Goal: Contribute content: Add original content to the website for others to see

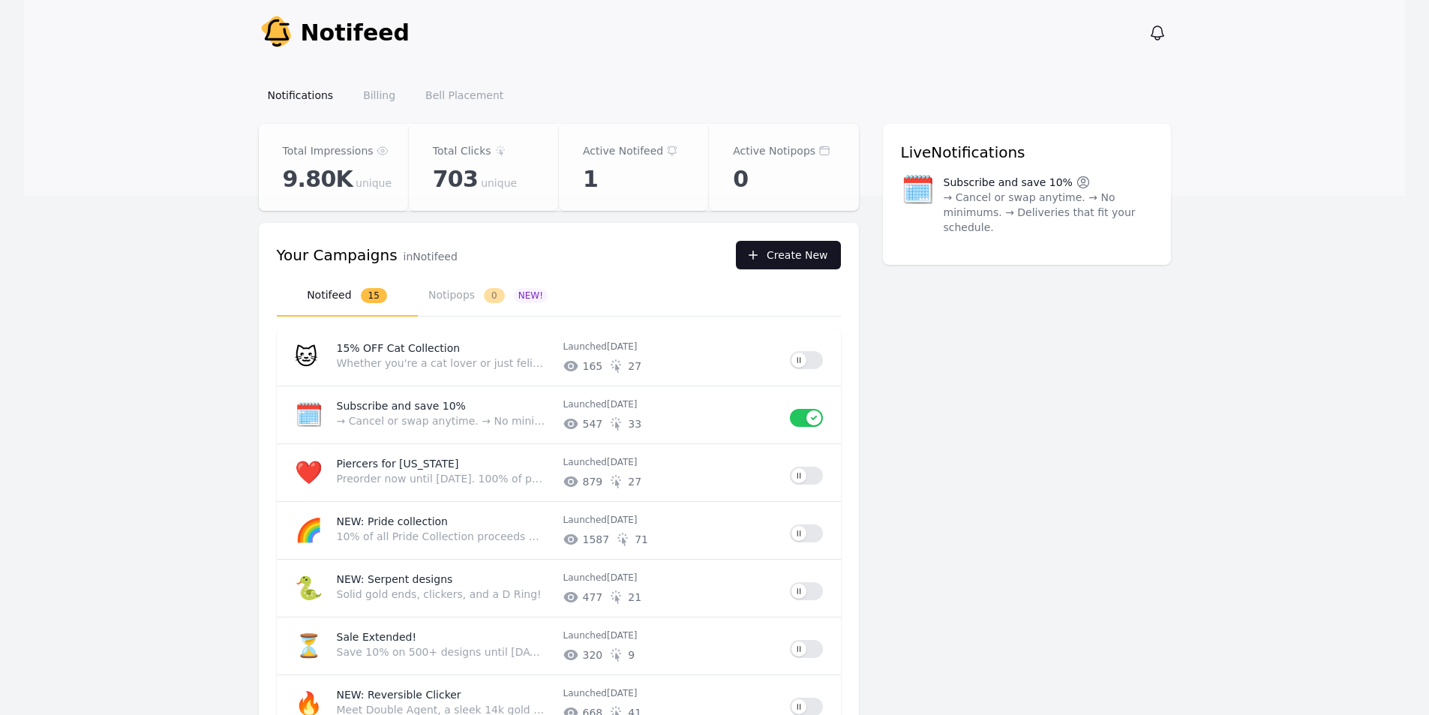
click at [774, 261] on button "Create New" at bounding box center [788, 255] width 105 height 29
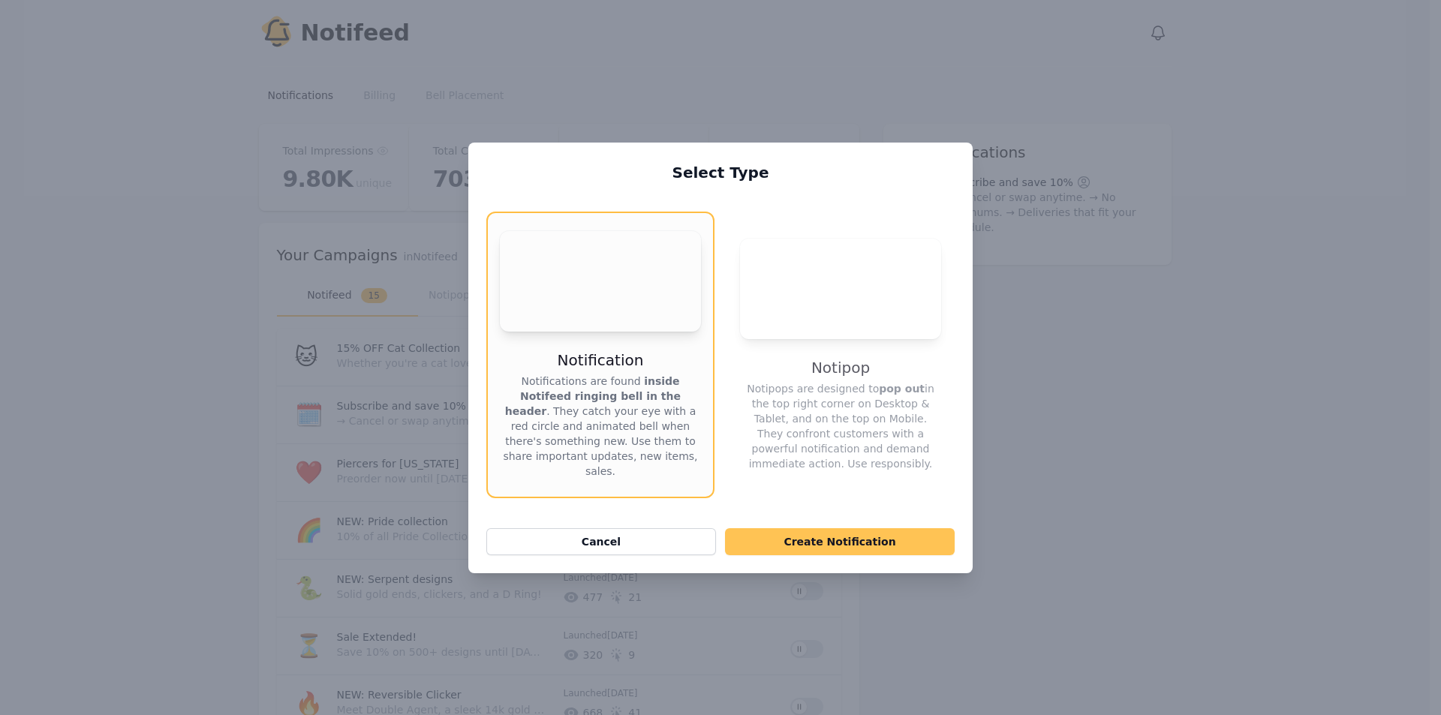
click at [809, 536] on button "Create Notification" at bounding box center [840, 541] width 230 height 27
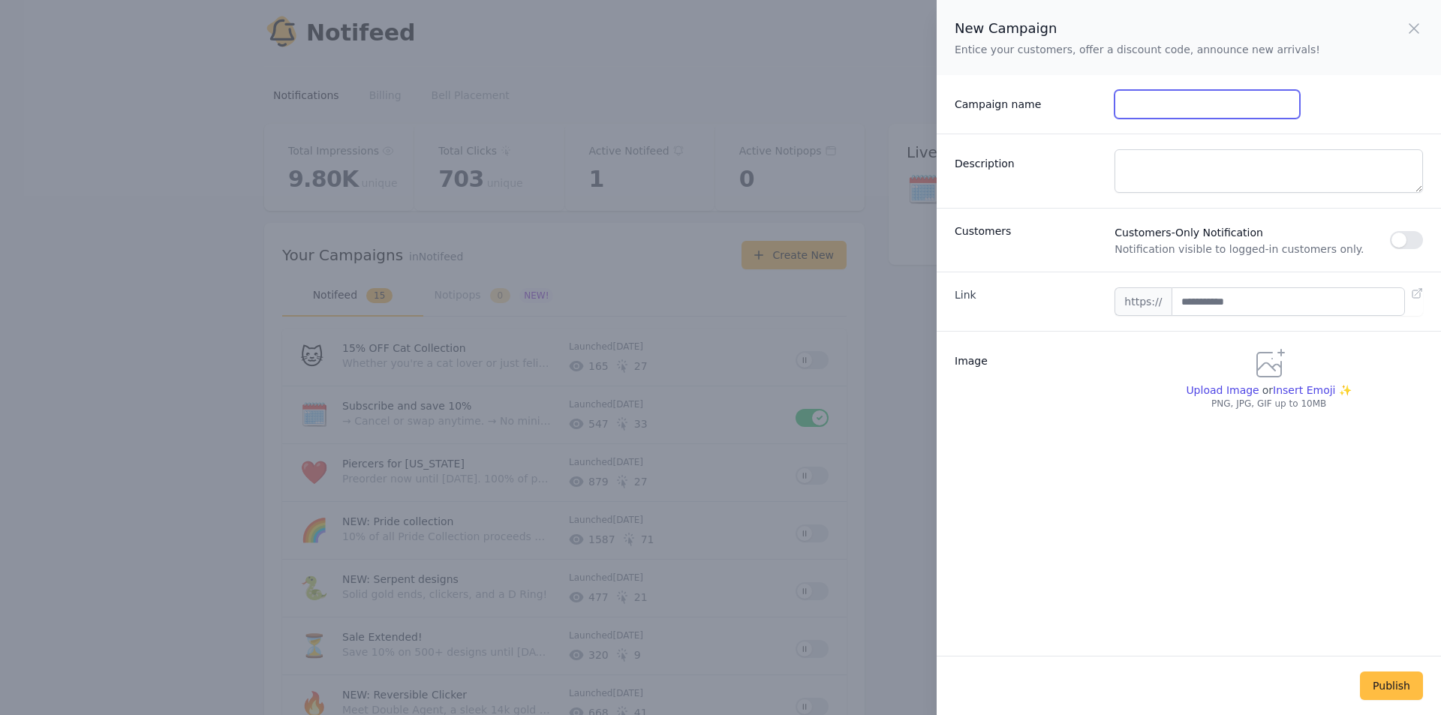
click at [1189, 111] on input "Campaign name" at bounding box center [1206, 104] width 185 height 29
type input "**********"
click at [1189, 158] on textarea "Description" at bounding box center [1268, 171] width 308 height 44
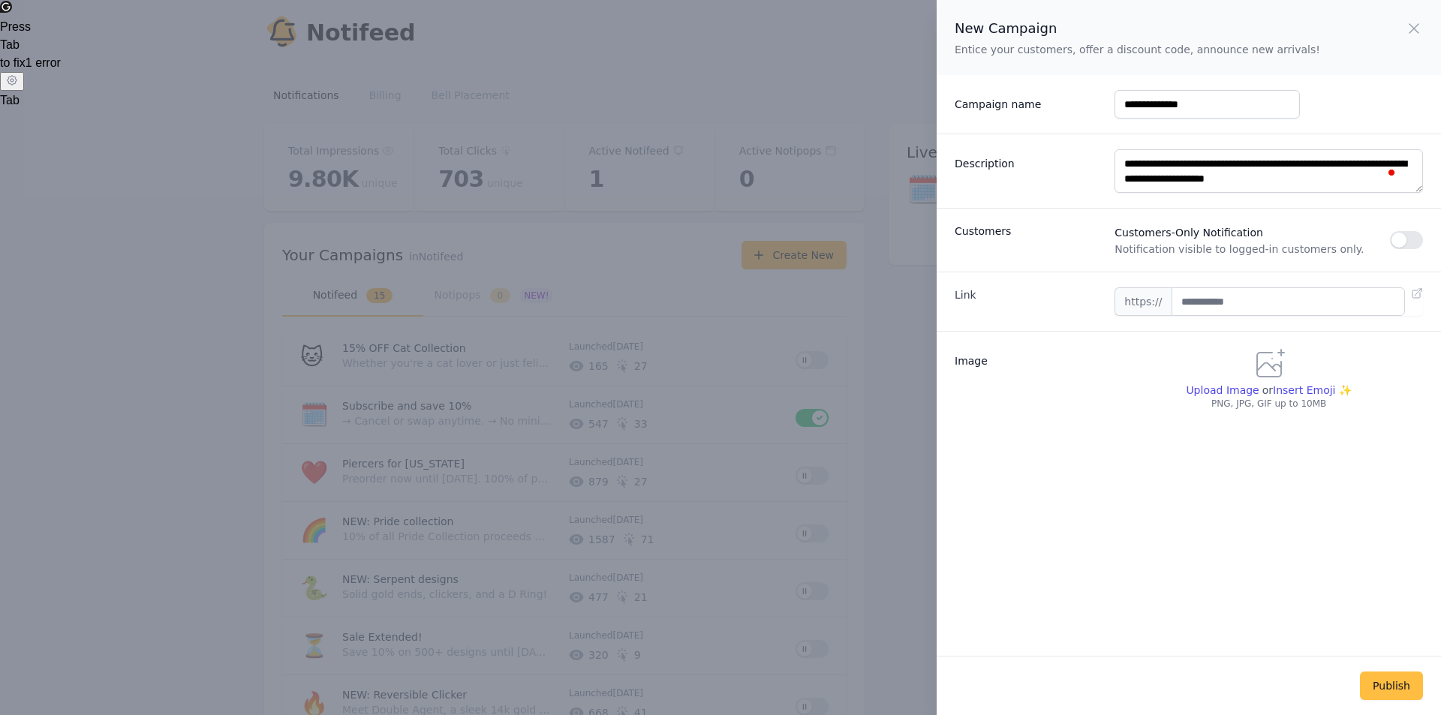
click at [1100, 401] on div "Image Upload Image or Insert Emoji ✨ PNG, JPG, GIF up to 10MB Frequently Used S…" at bounding box center [1188, 384] width 504 height 106
click at [1305, 183] on textarea "**********" at bounding box center [1268, 171] width 308 height 44
type textarea "**********"
click at [1248, 225] on span "Customers-Only Notification" at bounding box center [1251, 233] width 275 height 18
click at [1390, 238] on button "button" at bounding box center [1406, 240] width 33 height 18
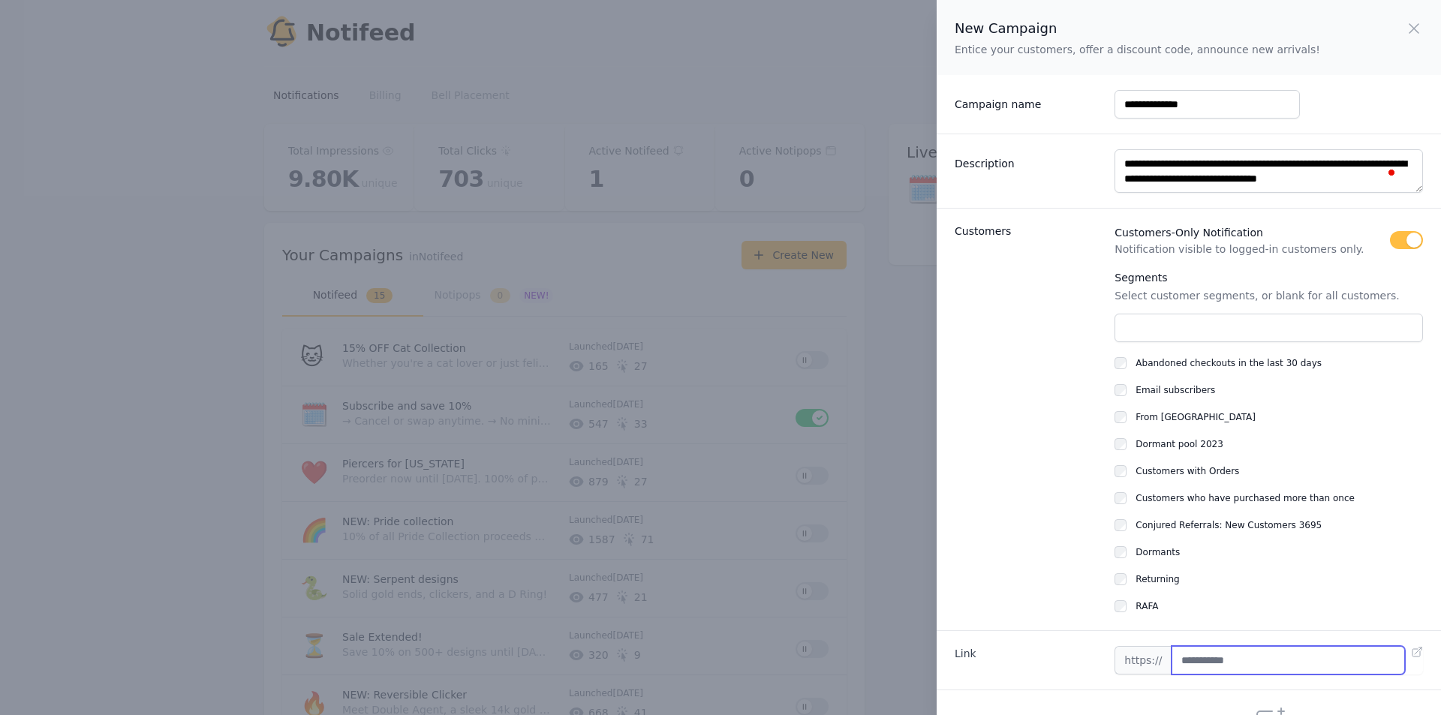
click at [1191, 666] on input "text" at bounding box center [1287, 660] width 233 height 29
click at [1094, 645] on div "Link https://" at bounding box center [1188, 659] width 504 height 59
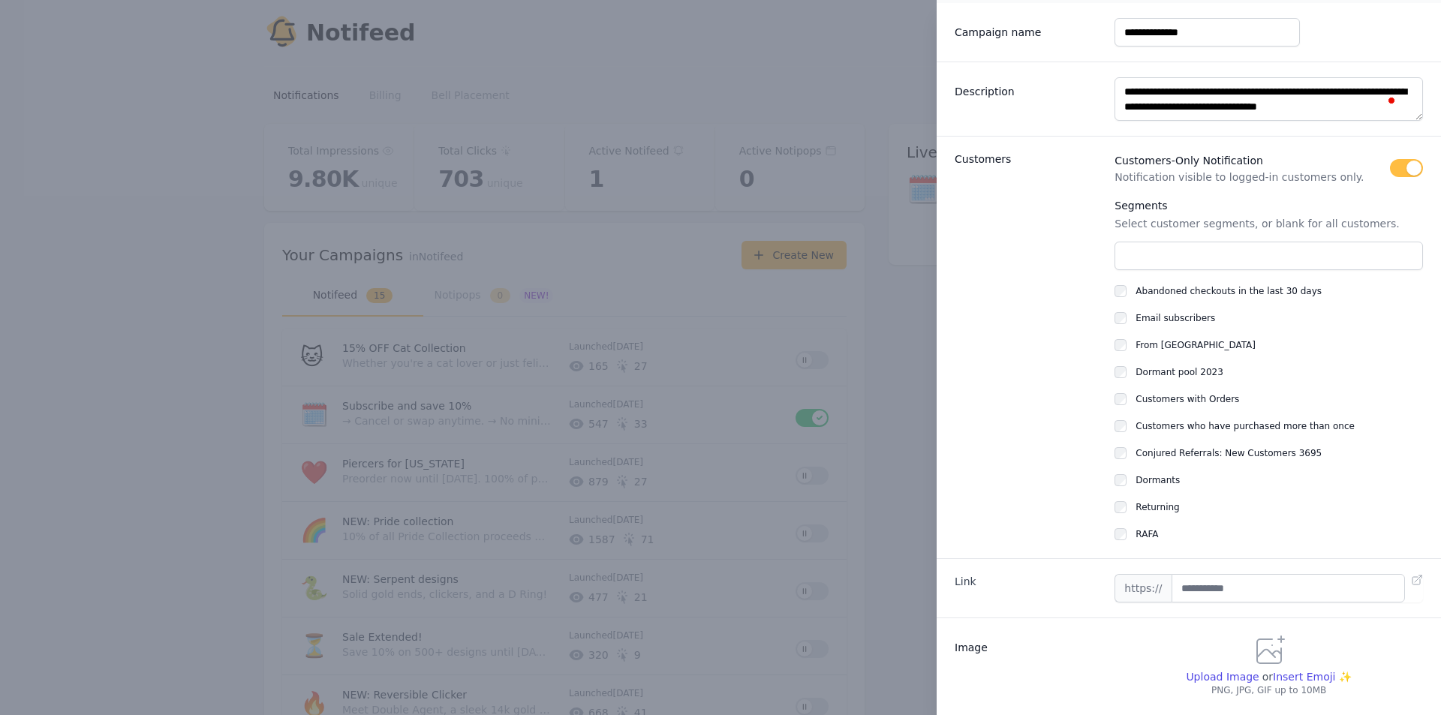
scroll to position [140, 0]
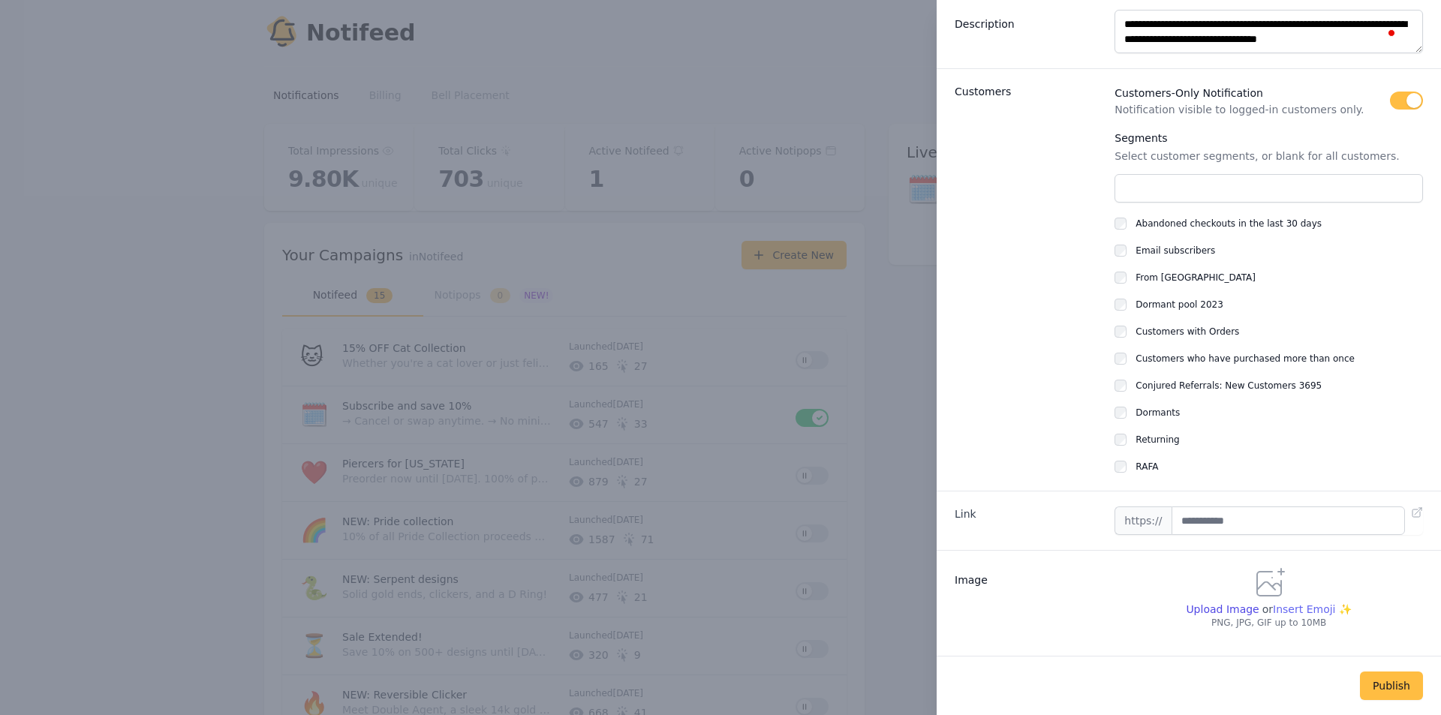
click at [1307, 614] on span "Insert Emoji ✨" at bounding box center [1312, 609] width 79 height 15
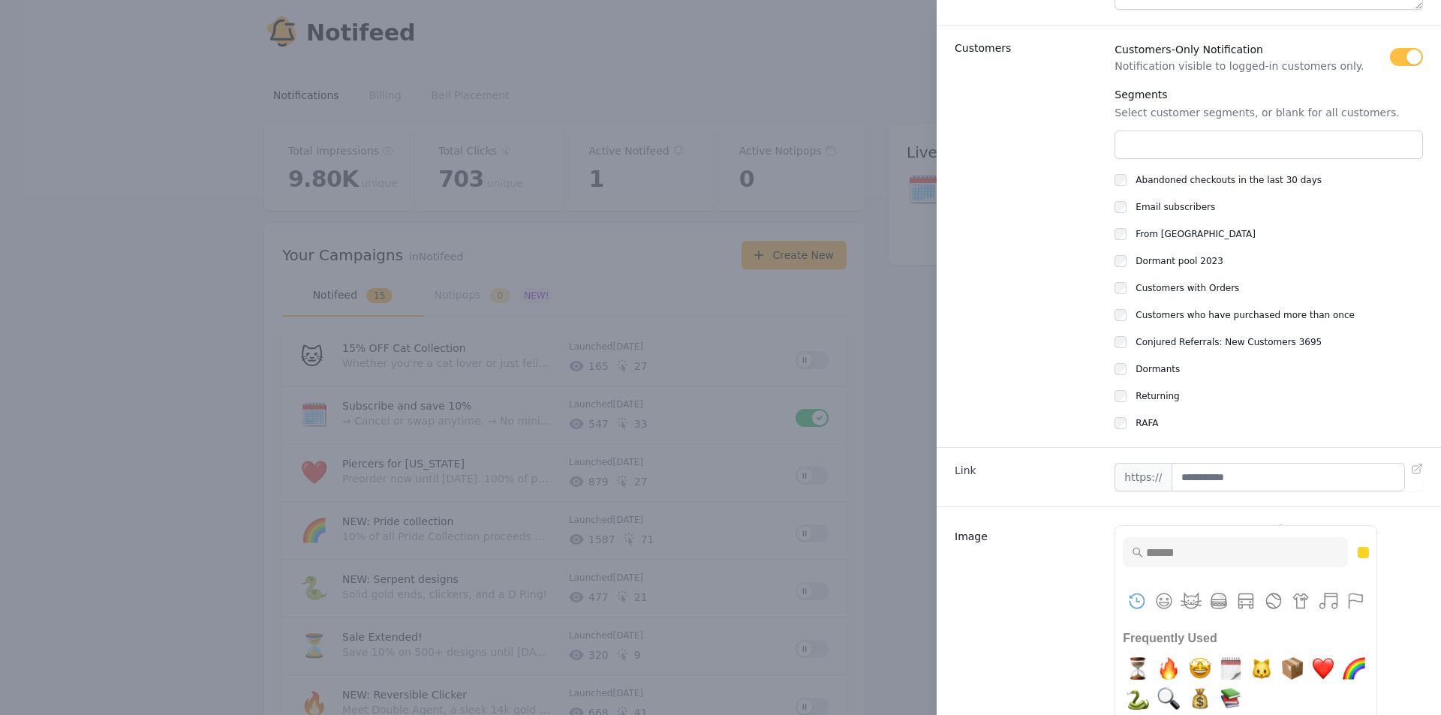
scroll to position [290, 0]
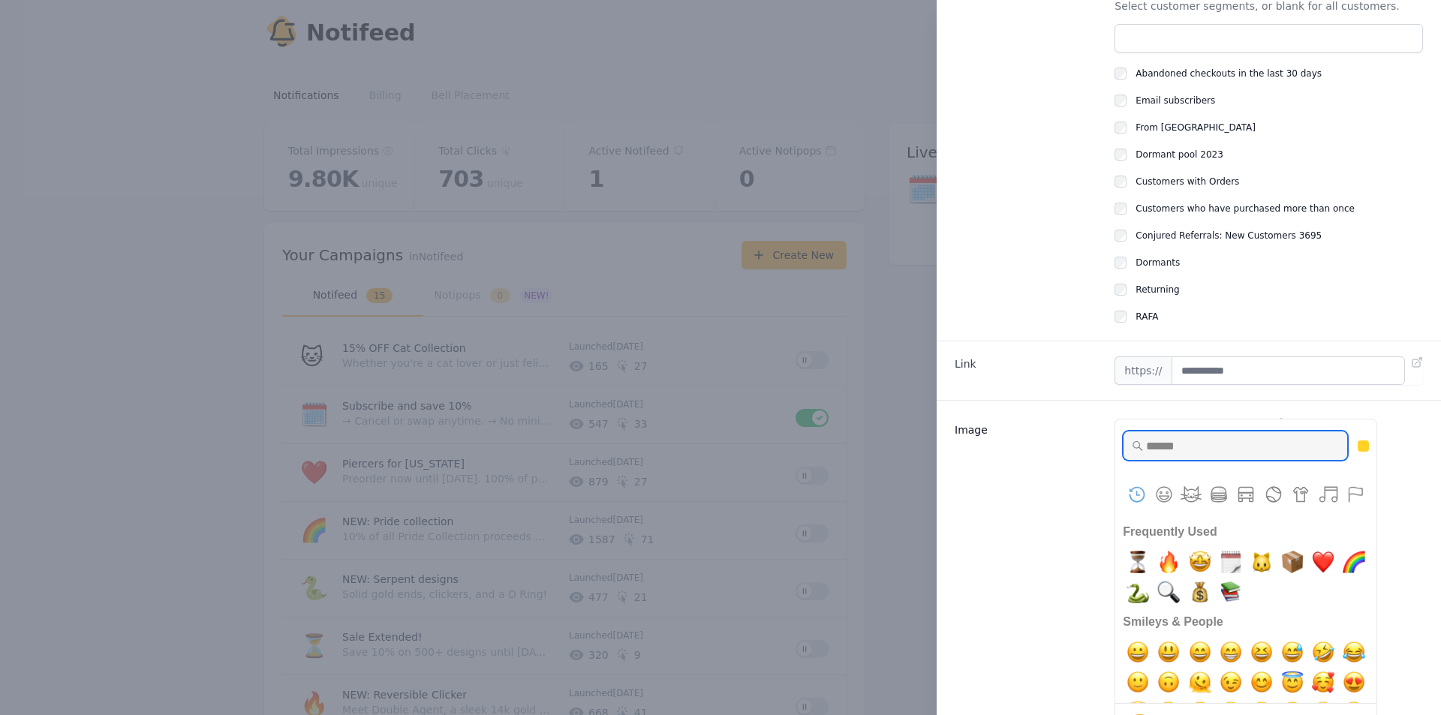
click at [1225, 446] on input "Type to search for an emoji" at bounding box center [1235, 446] width 225 height 30
click at [1135, 563] on img "hourglass flowing sand" at bounding box center [1138, 562] width 30 height 30
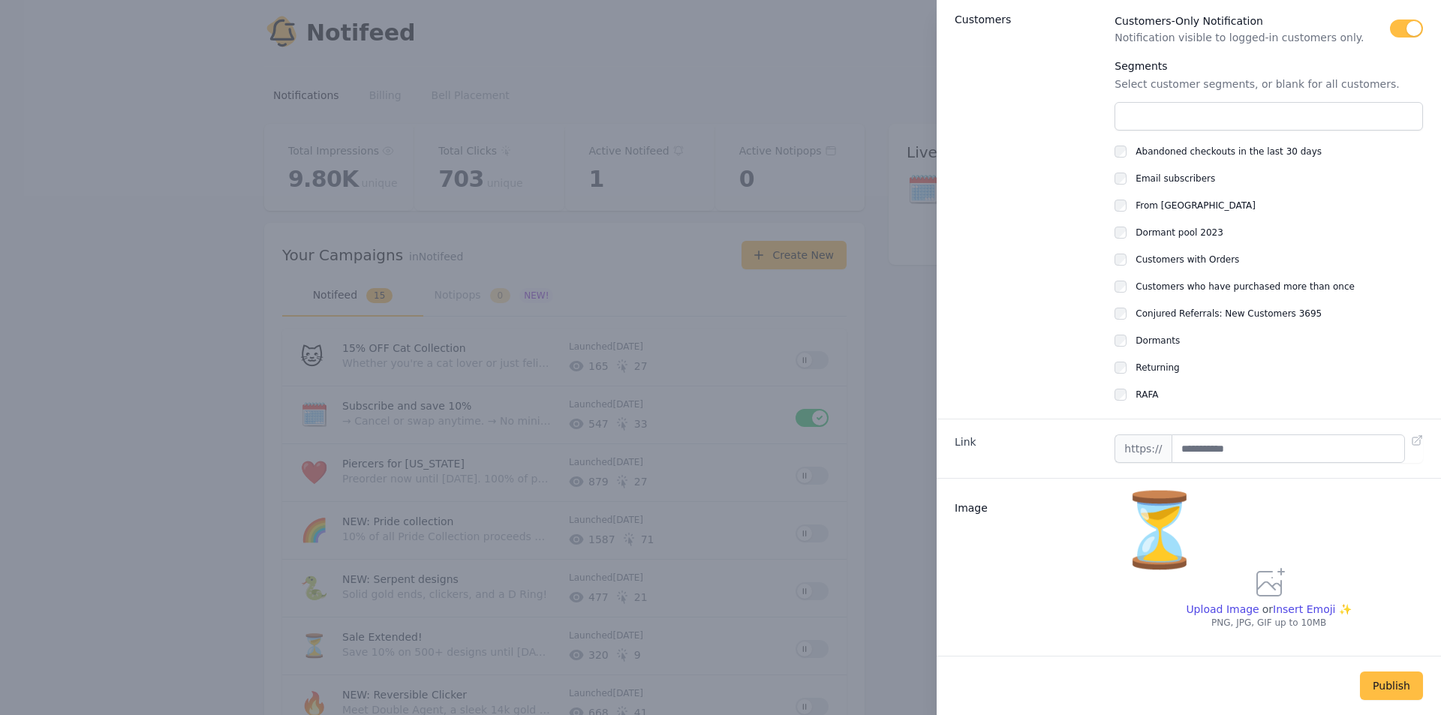
scroll to position [212, 0]
click at [1385, 695] on button "Publish" at bounding box center [1391, 686] width 63 height 29
click at [1384, 682] on button "Publish" at bounding box center [1391, 686] width 63 height 29
click at [1233, 446] on input "text" at bounding box center [1287, 448] width 233 height 29
paste input "**********"
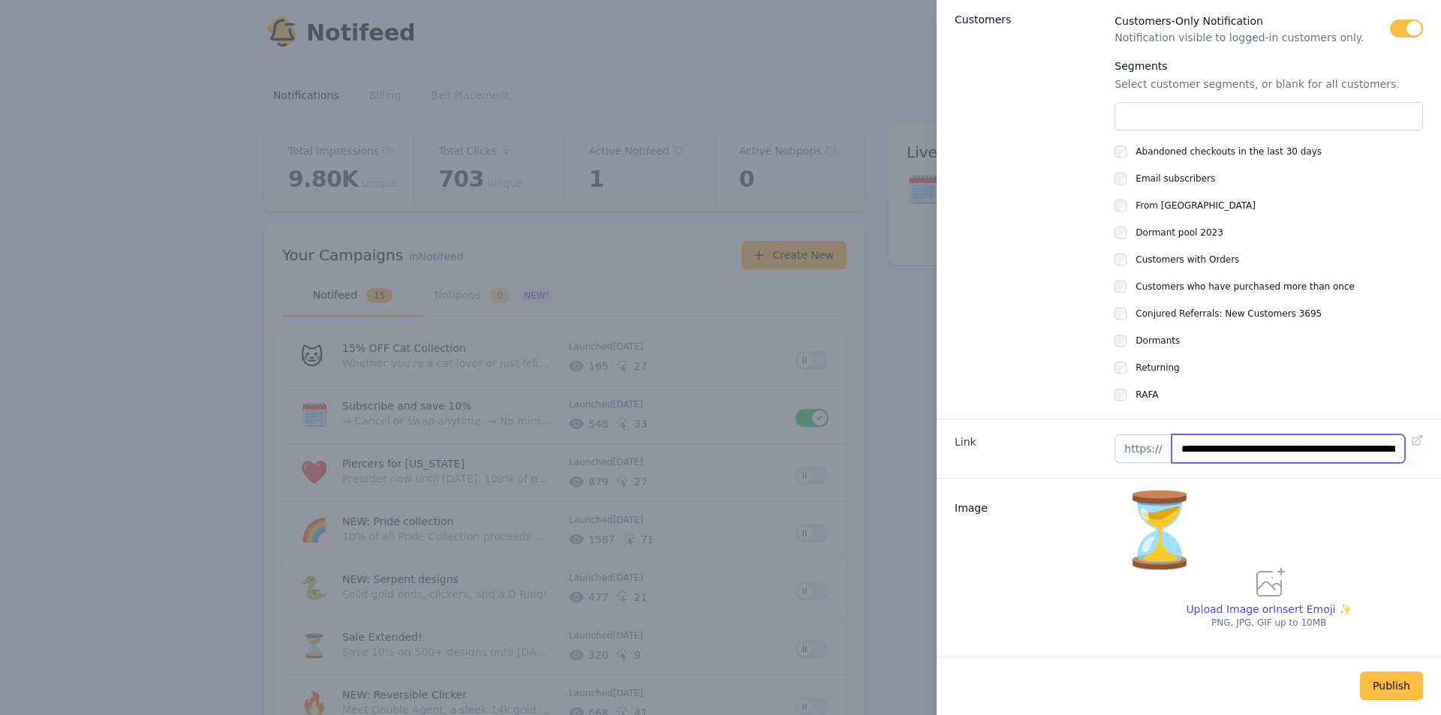
scroll to position [0, 56]
type input "**********"
click at [1375, 694] on button "Publish" at bounding box center [1391, 686] width 63 height 29
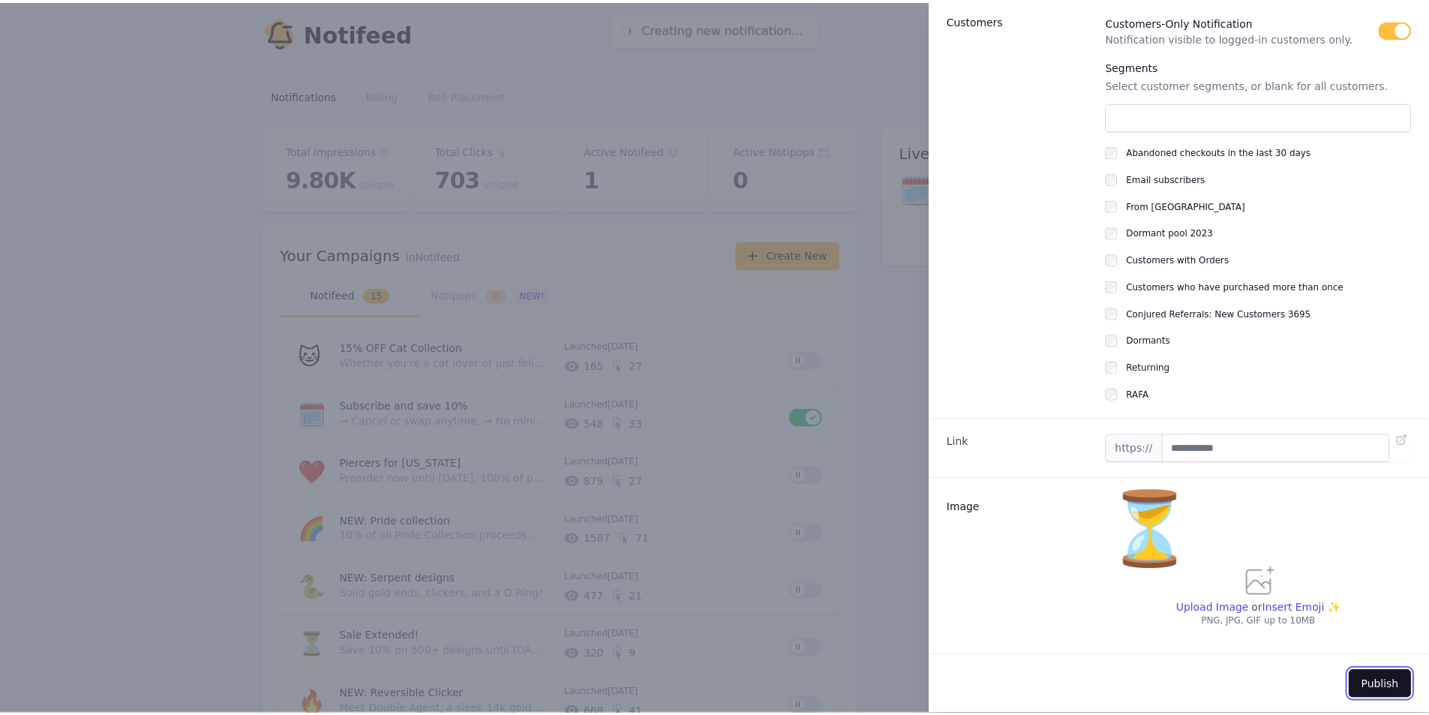
scroll to position [0, 0]
